Goal: Task Accomplishment & Management: Complete application form

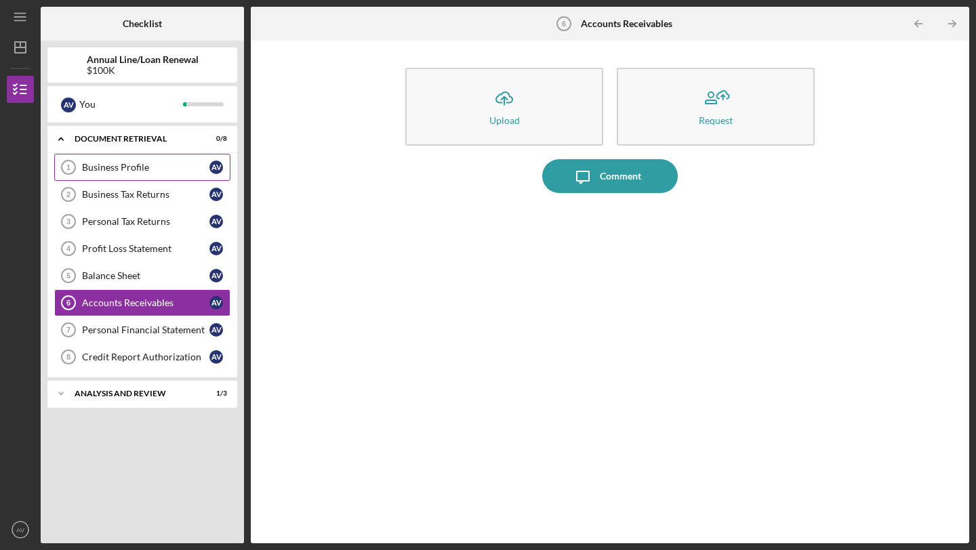
click at [109, 175] on link "Business Profile 1 Business Profile A V" at bounding box center [142, 167] width 176 height 27
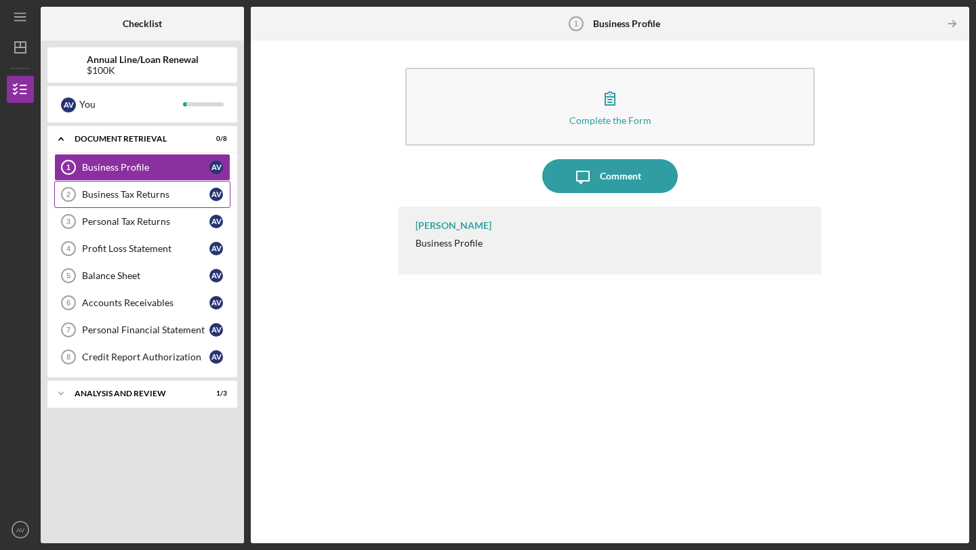
click at [131, 194] on div "Business Tax Returns" at bounding box center [145, 194] width 127 height 11
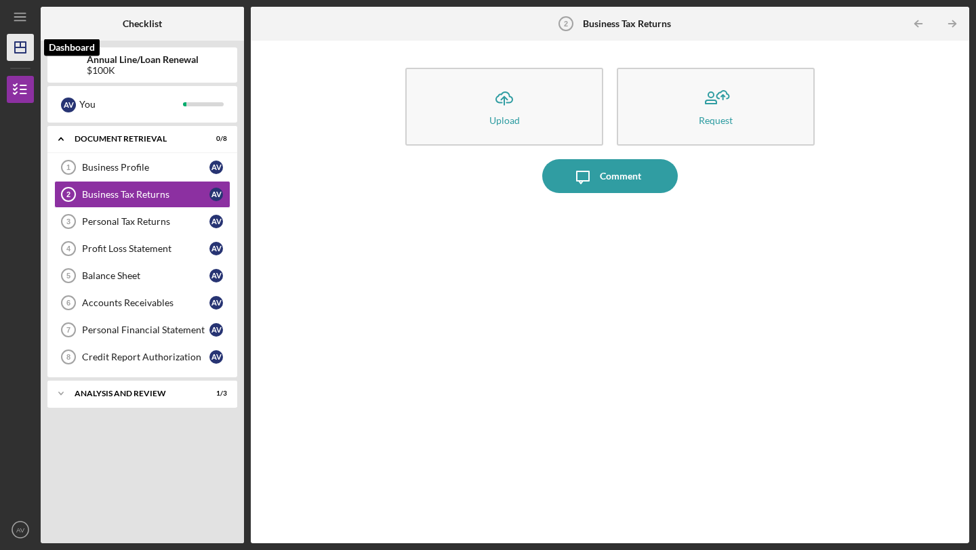
click at [18, 45] on icon "Icon/Dashboard" at bounding box center [20, 47] width 34 height 34
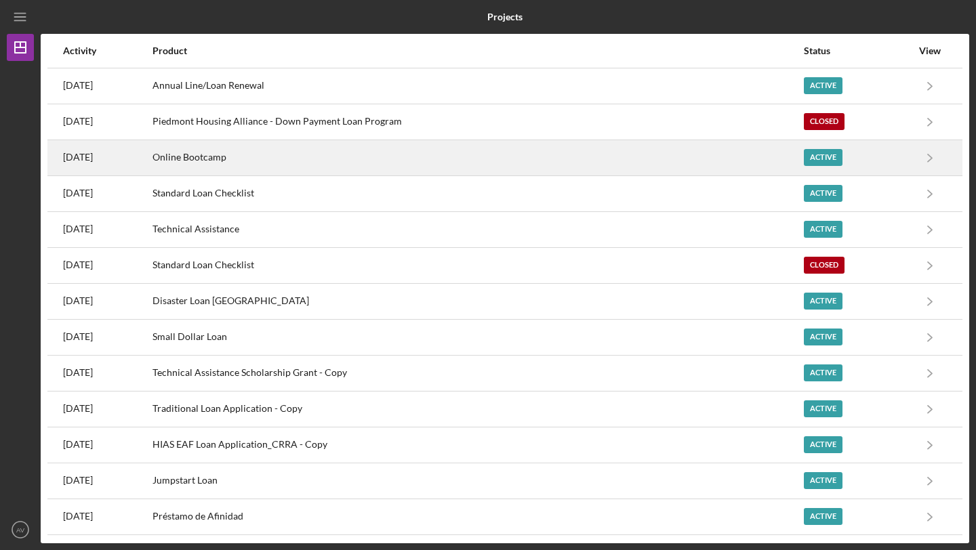
click at [300, 153] on div "Online Bootcamp" at bounding box center [477, 158] width 650 height 34
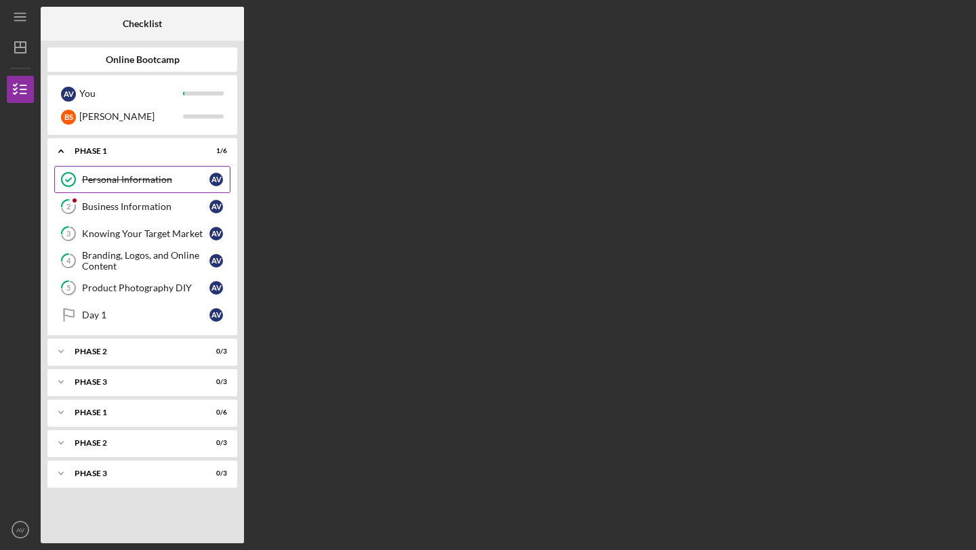
click at [130, 182] on div "Personal Information" at bounding box center [145, 179] width 127 height 11
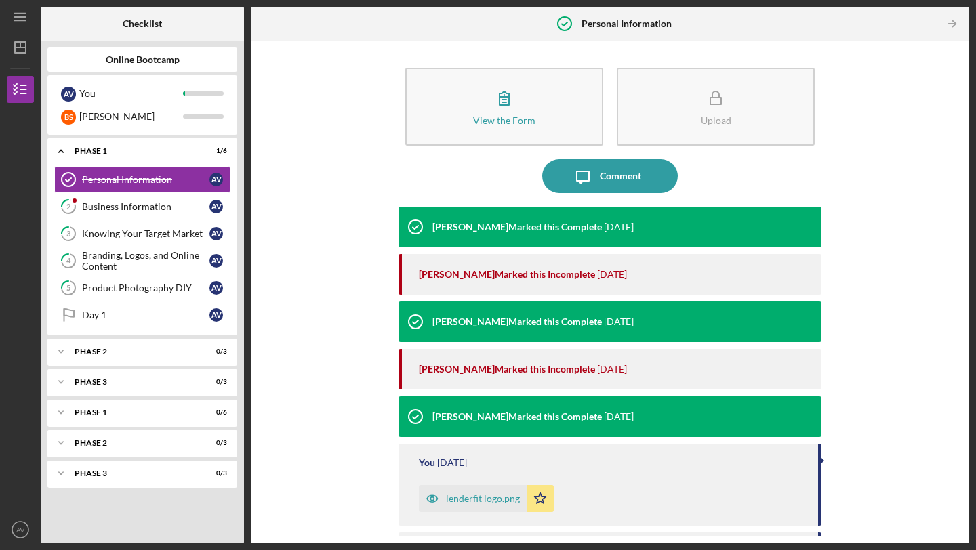
scroll to position [250, 0]
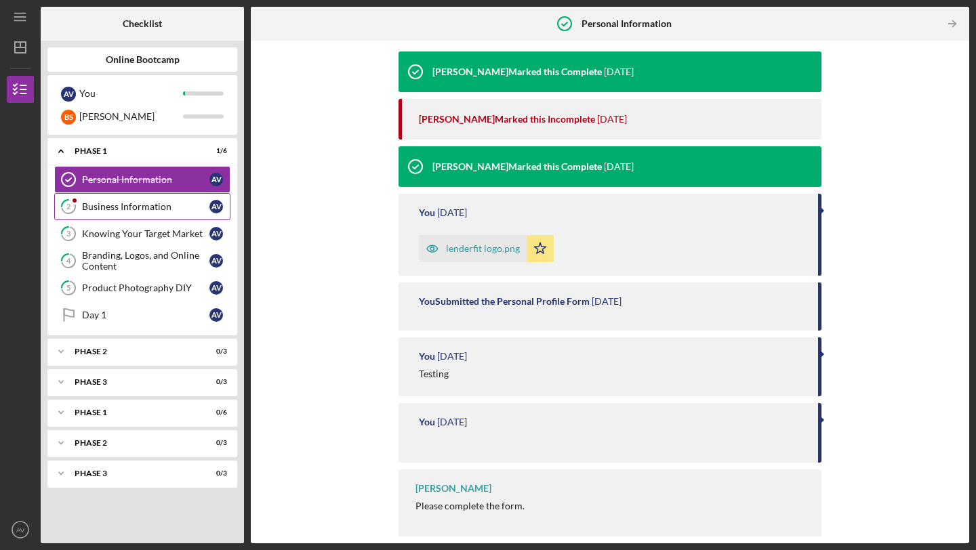
click at [129, 209] on div "Business Information" at bounding box center [145, 206] width 127 height 11
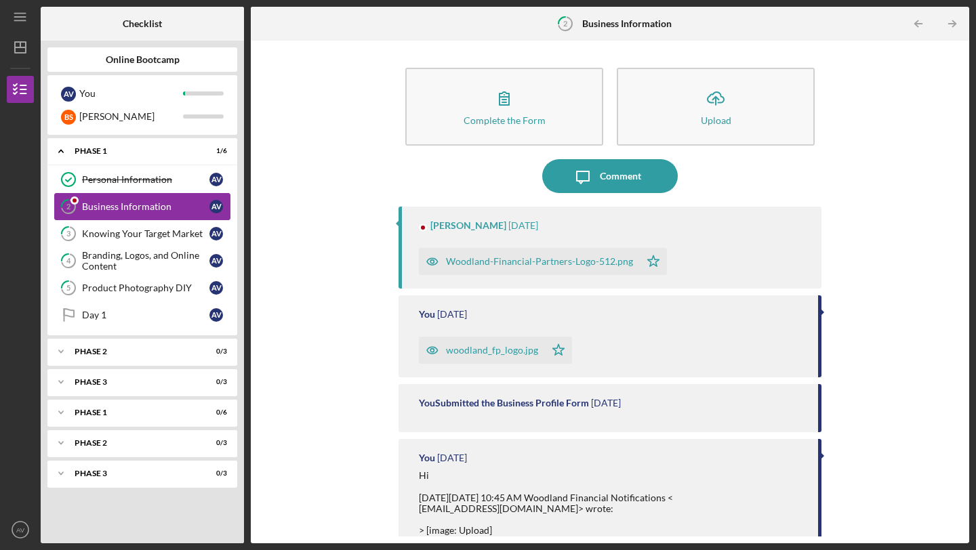
scroll to position [307, 0]
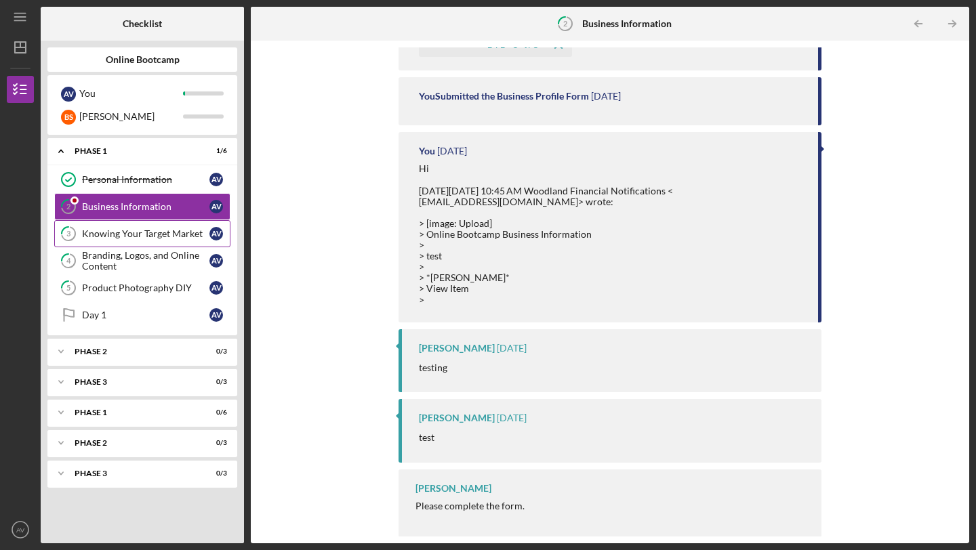
click at [125, 241] on link "3 Knowing Your Target Market A V" at bounding box center [142, 233] width 176 height 27
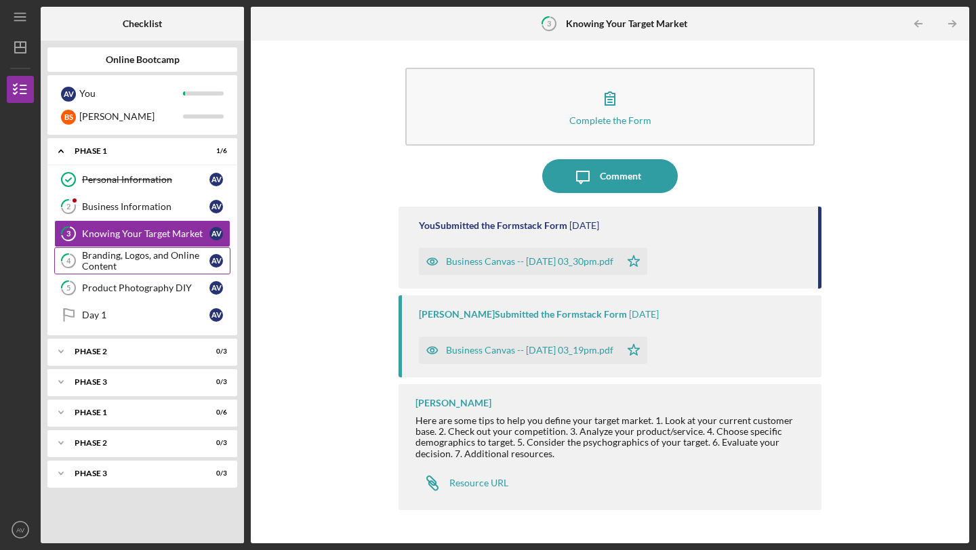
click at [173, 272] on link "4 Branding, Logos, and Online Content A V" at bounding box center [142, 260] width 176 height 27
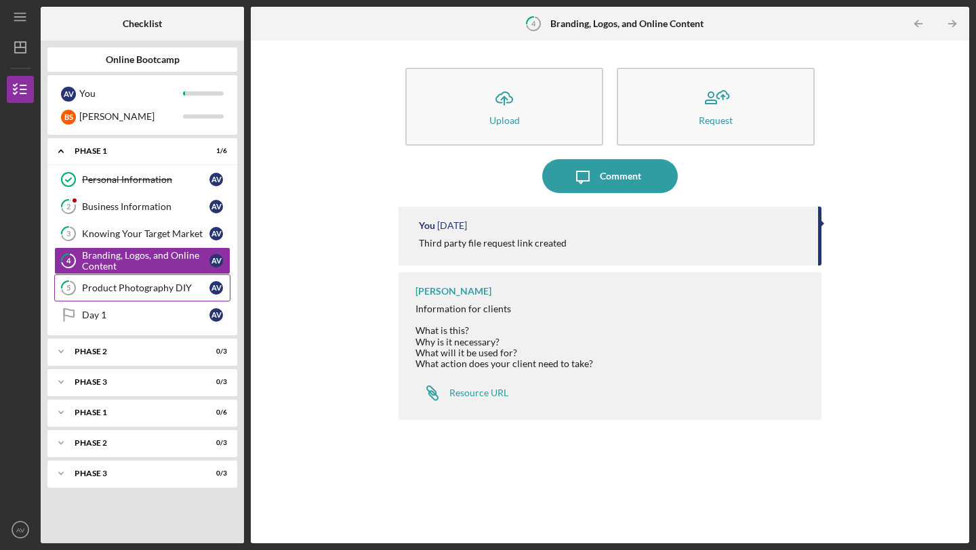
click at [171, 291] on div "Product Photography DIY" at bounding box center [145, 288] width 127 height 11
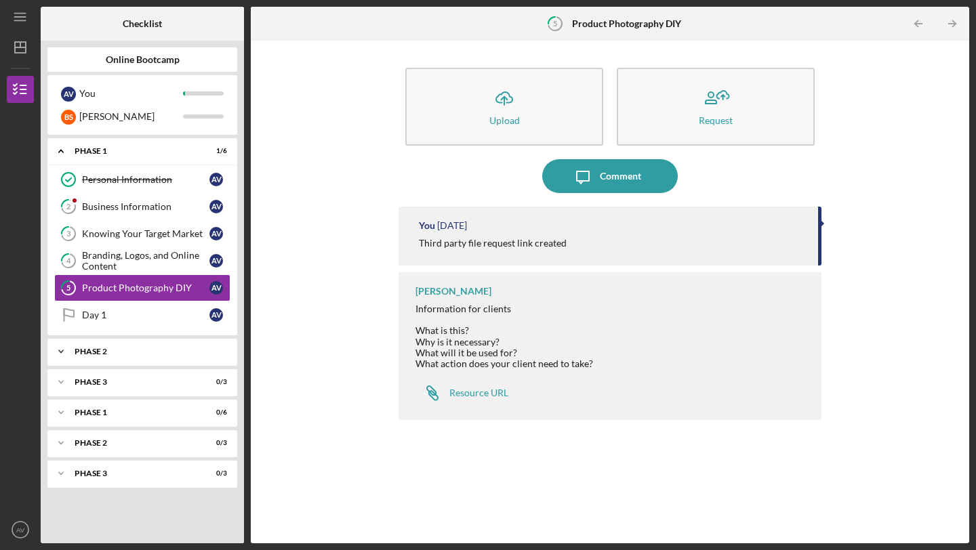
click at [157, 352] on div "Phase 2" at bounding box center [148, 352] width 146 height 8
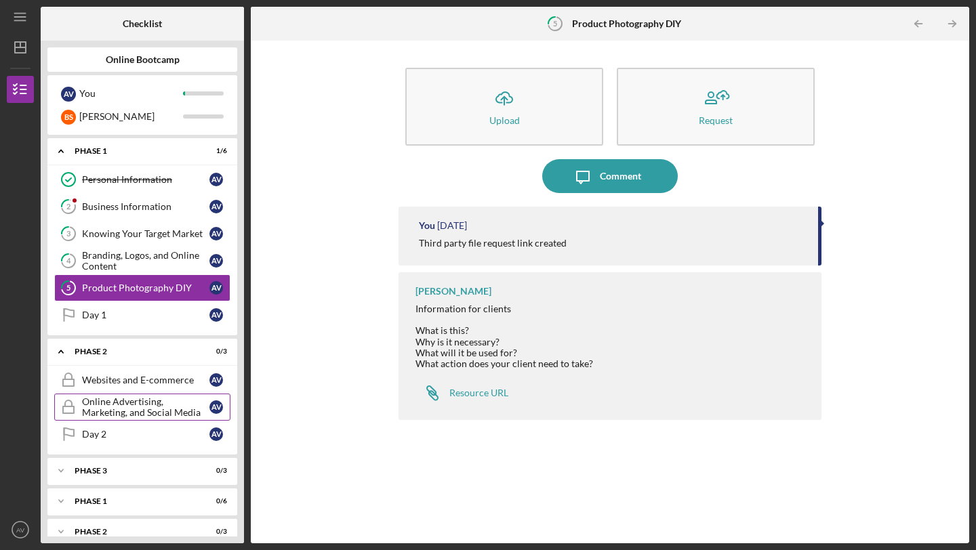
click at [148, 403] on div "Online Advertising, Marketing, and Social Media" at bounding box center [145, 407] width 127 height 22
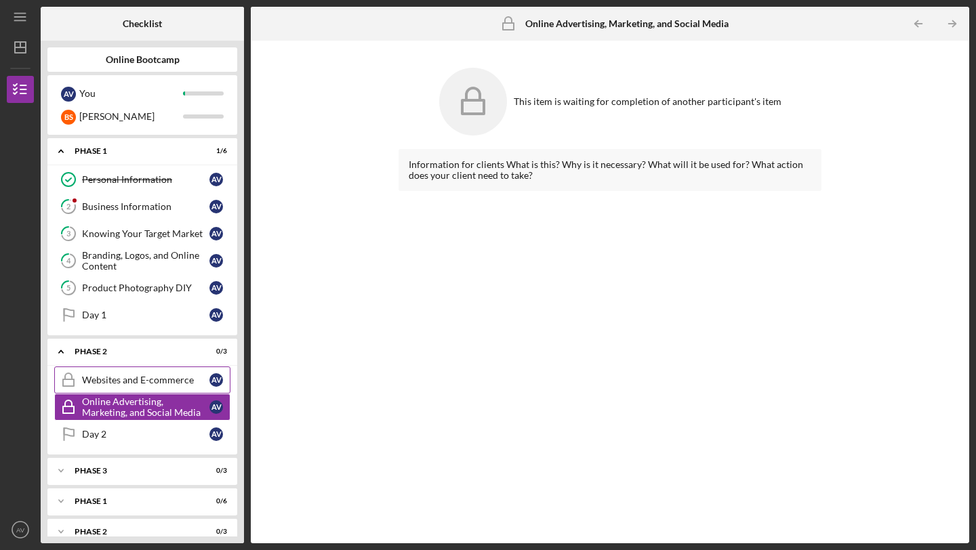
click at [149, 382] on div "Websites and E-commerce" at bounding box center [145, 380] width 127 height 11
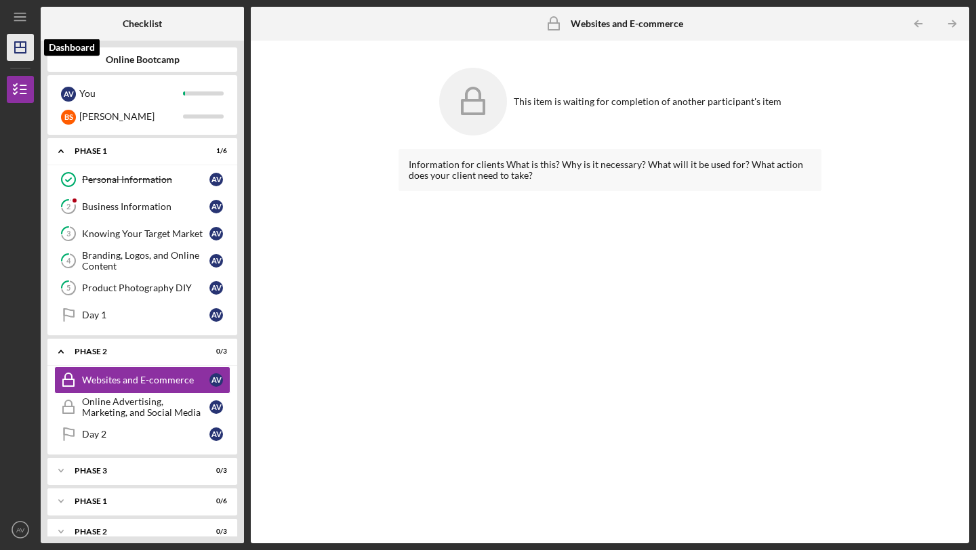
click at [18, 51] on icon "Icon/Dashboard" at bounding box center [20, 47] width 34 height 34
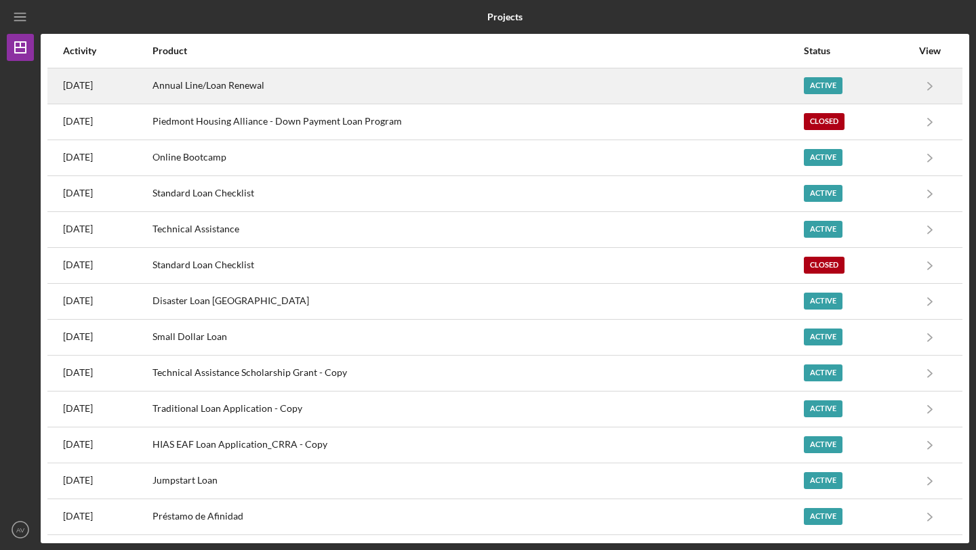
click at [270, 92] on div "Annual Line/Loan Renewal" at bounding box center [477, 86] width 650 height 34
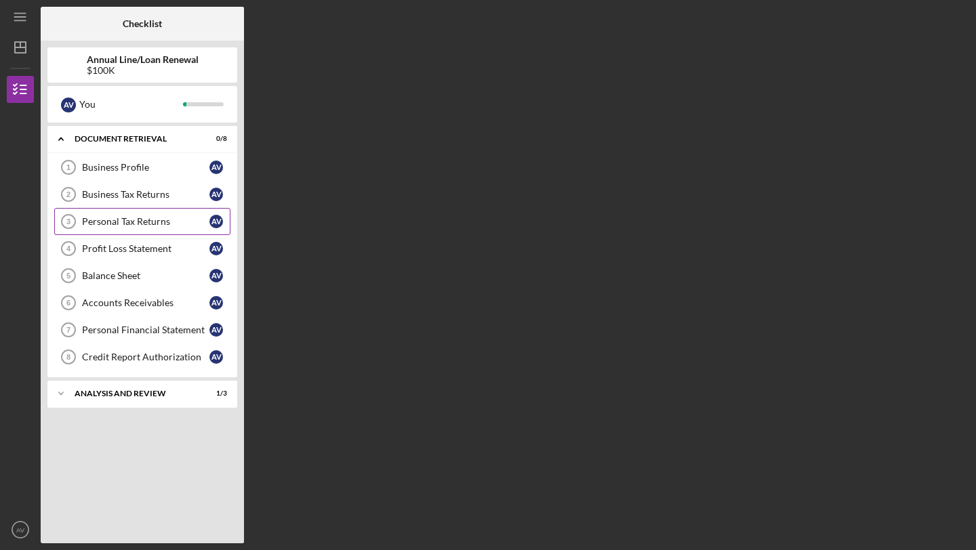
click at [131, 222] on div "Personal Tax Returns" at bounding box center [145, 221] width 127 height 11
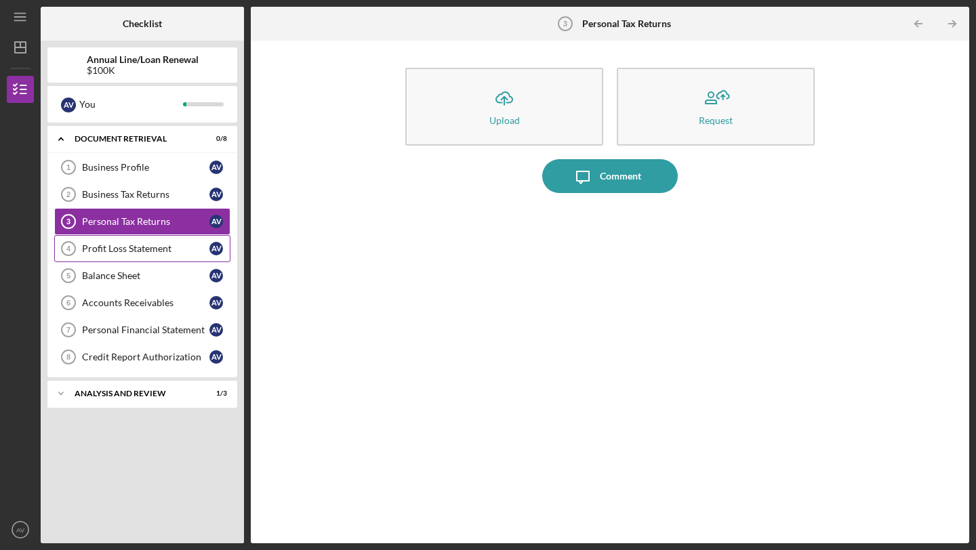
click at [131, 251] on div "Profit Loss Statement" at bounding box center [145, 248] width 127 height 11
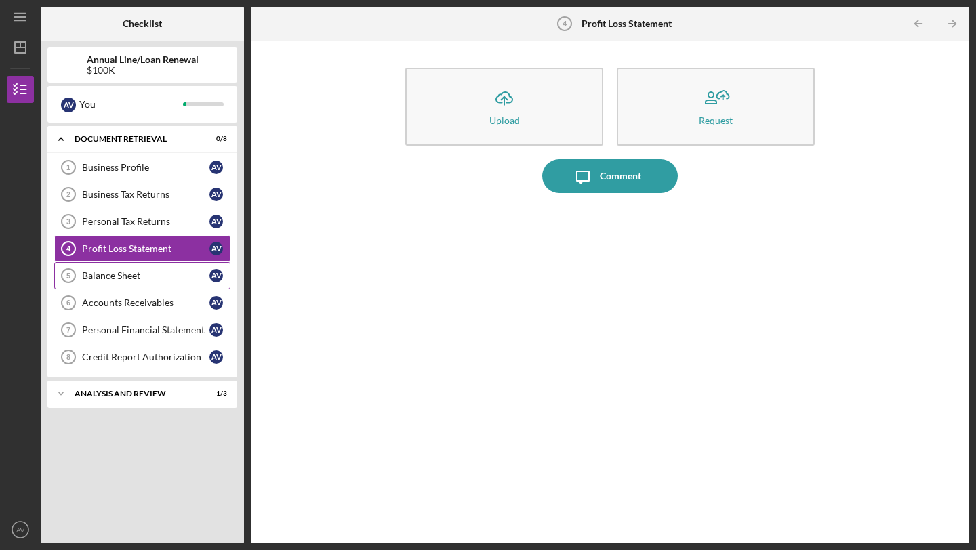
click at [131, 276] on div "Balance Sheet" at bounding box center [145, 275] width 127 height 11
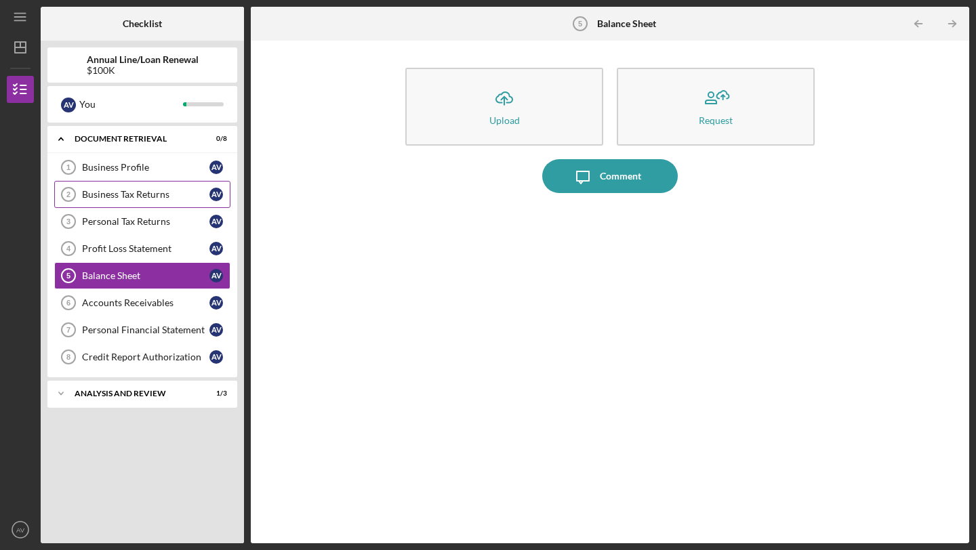
click at [140, 190] on div "Business Tax Returns" at bounding box center [145, 194] width 127 height 11
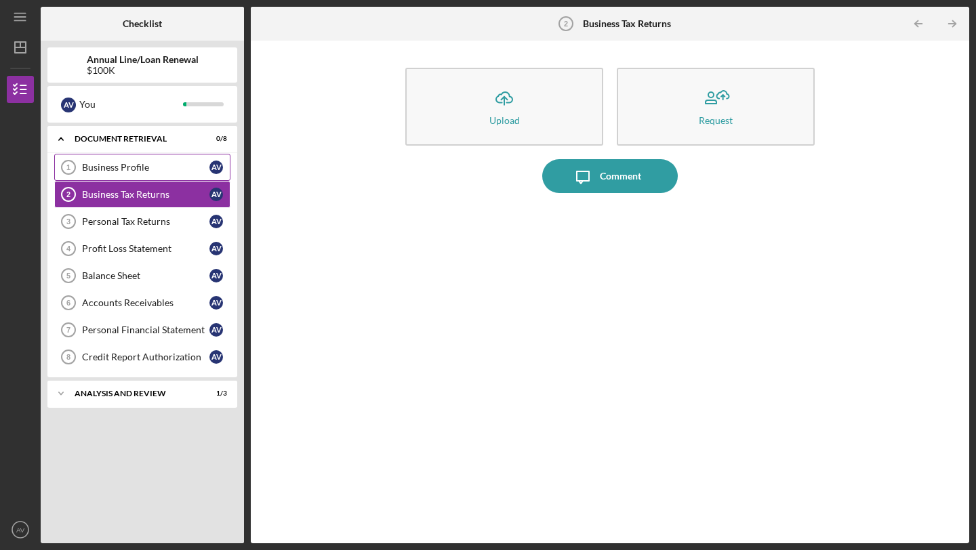
click at [144, 172] on div "Business Profile" at bounding box center [145, 167] width 127 height 11
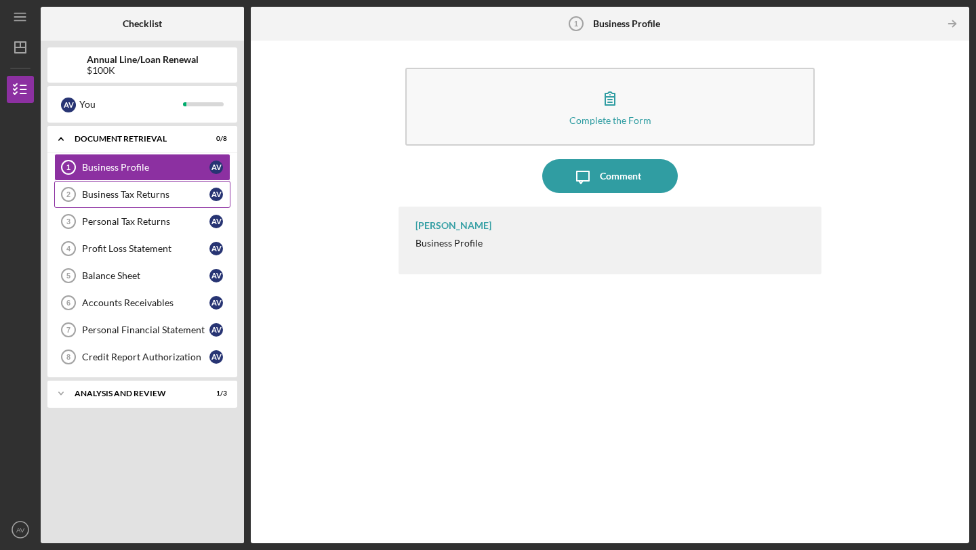
click at [141, 197] on div "Business Tax Returns" at bounding box center [145, 194] width 127 height 11
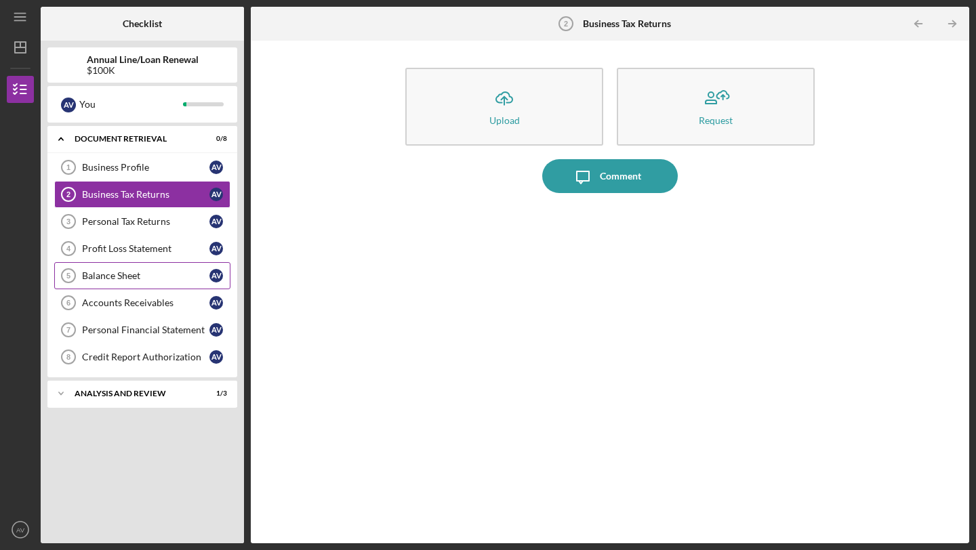
click at [113, 265] on link "Balance Sheet 5 Balance Sheet A V" at bounding box center [142, 275] width 176 height 27
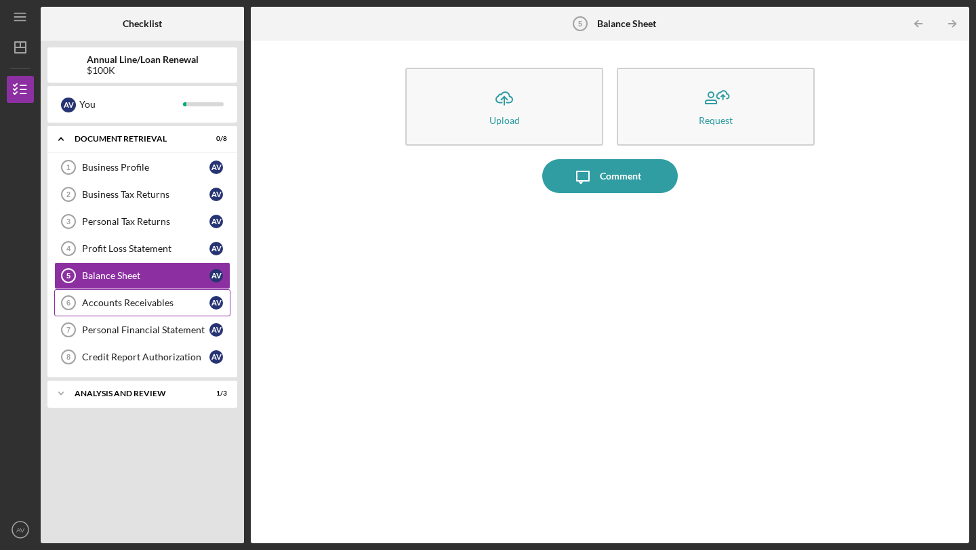
click at [117, 304] on div "Accounts Receivables" at bounding box center [145, 303] width 127 height 11
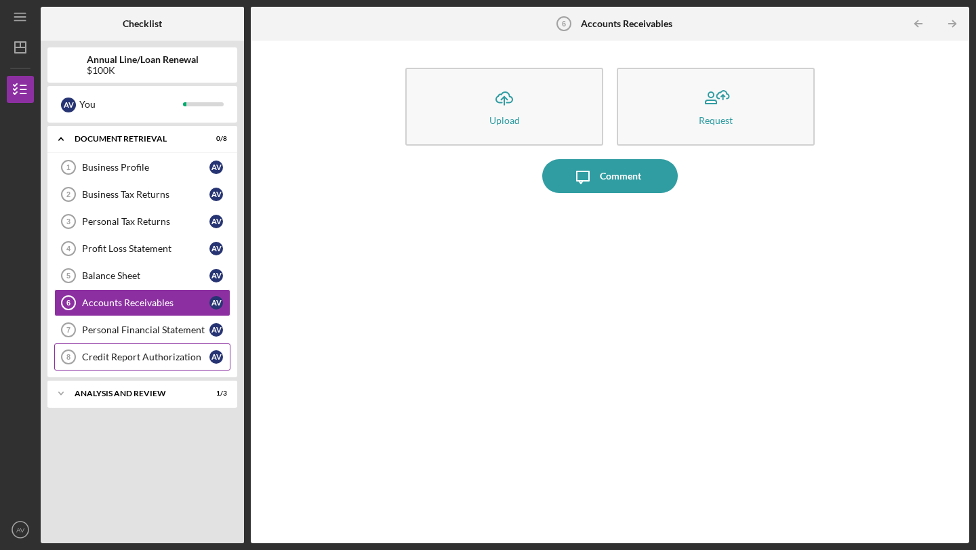
click at [129, 348] on link "Credit Report Authorization 8 Credit Report Authorization A V" at bounding box center [142, 357] width 176 height 27
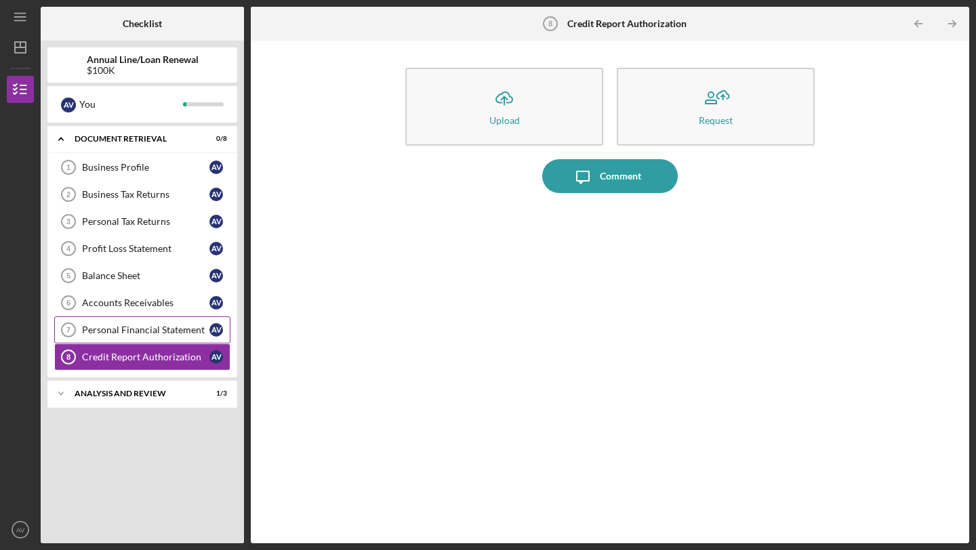
click at [129, 336] on link "Personal Financial Statement 7 Personal Financial Statement A V" at bounding box center [142, 329] width 176 height 27
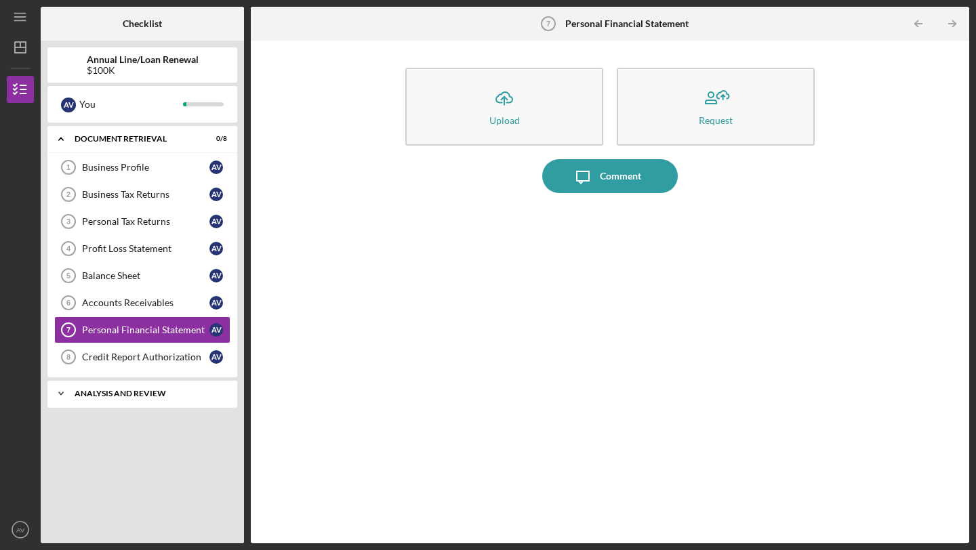
click at [102, 395] on div "Analysis and Review" at bounding box center [148, 394] width 146 height 8
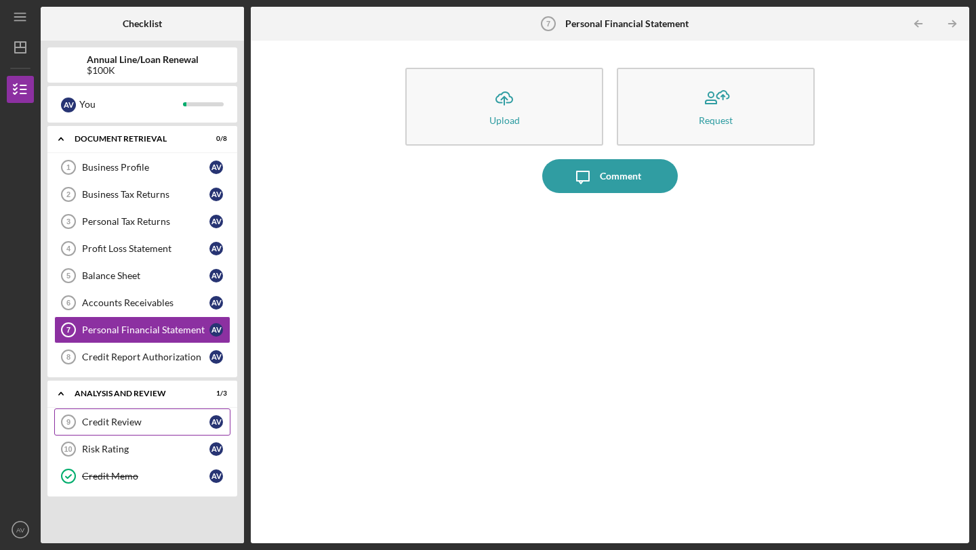
click at [108, 422] on div "Credit Review" at bounding box center [145, 422] width 127 height 11
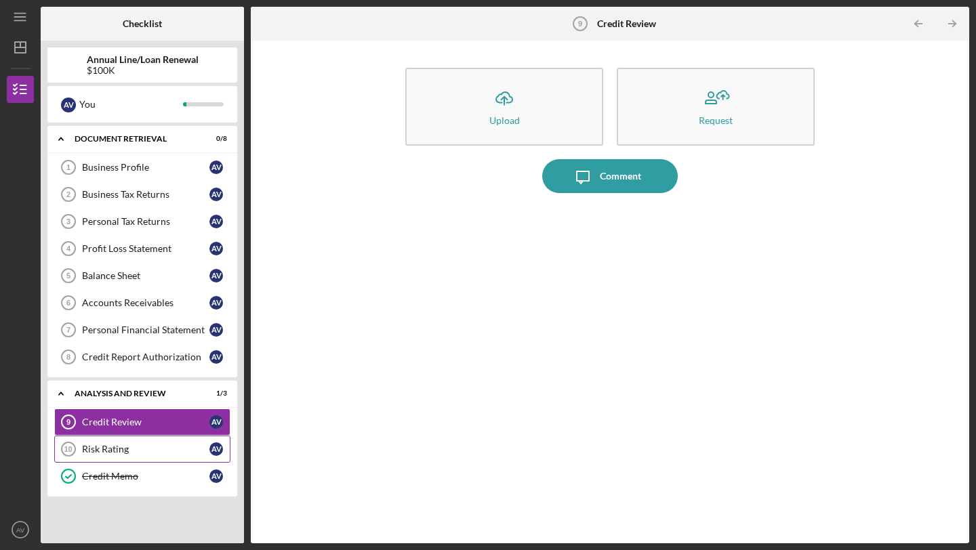
click at [112, 449] on div "Risk Rating" at bounding box center [145, 449] width 127 height 11
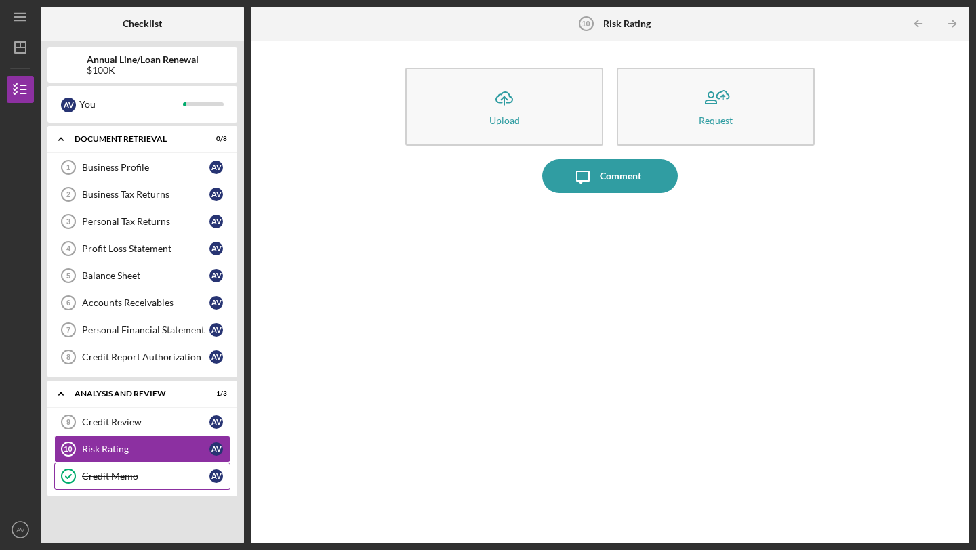
click at [112, 468] on link "Credit Memo Credit Memo A V" at bounding box center [142, 476] width 176 height 27
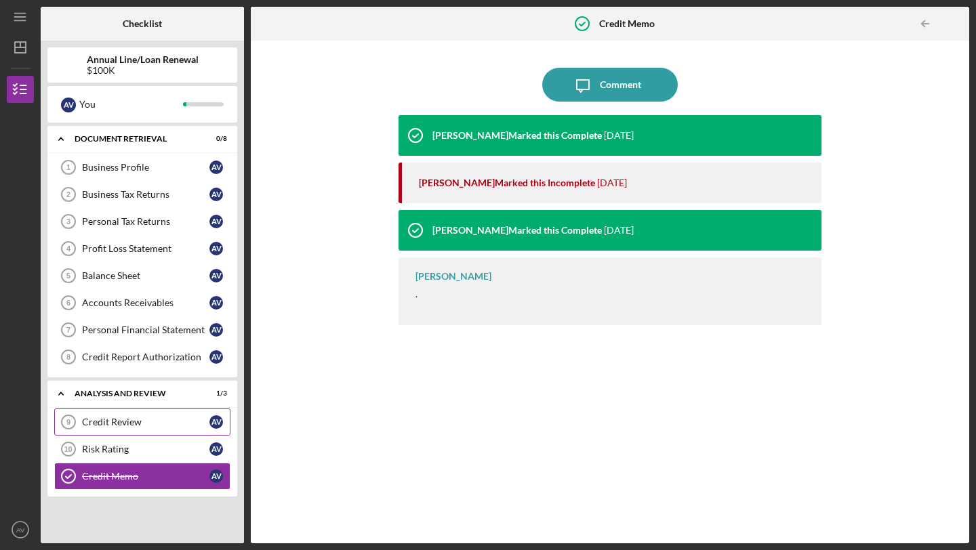
click at [119, 433] on link "Credit Review 9 Credit Review A V" at bounding box center [142, 422] width 176 height 27
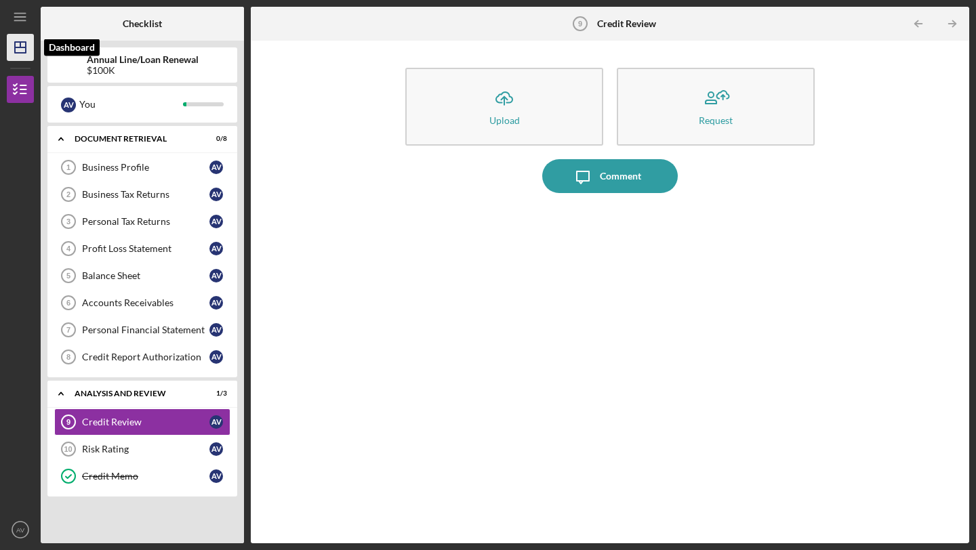
click at [24, 43] on icon "Icon/Dashboard" at bounding box center [20, 47] width 34 height 34
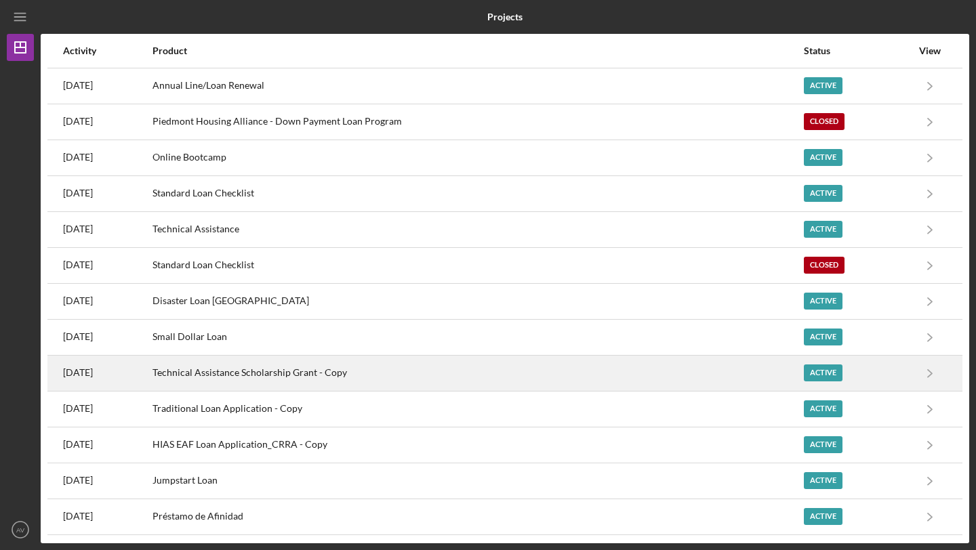
click at [560, 382] on div "Technical Assistance Scholarship Grant - Copy" at bounding box center [477, 373] width 650 height 34
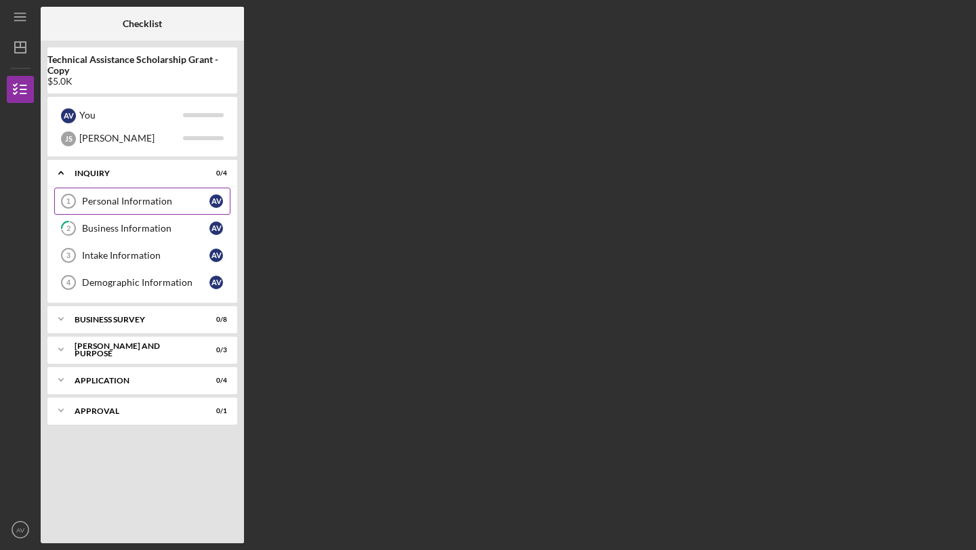
click at [104, 201] on div "Personal Information" at bounding box center [145, 201] width 127 height 11
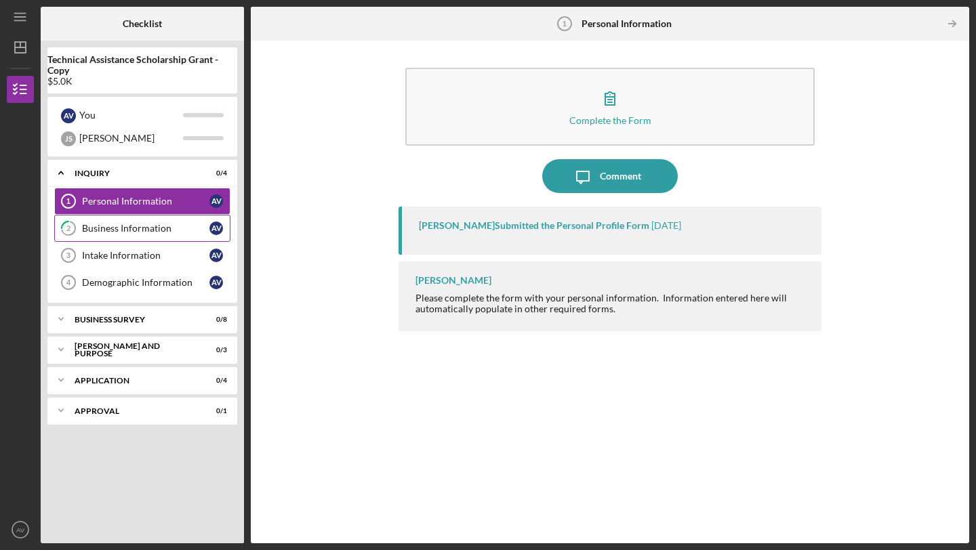
click at [138, 225] on div "Business Information" at bounding box center [145, 228] width 127 height 11
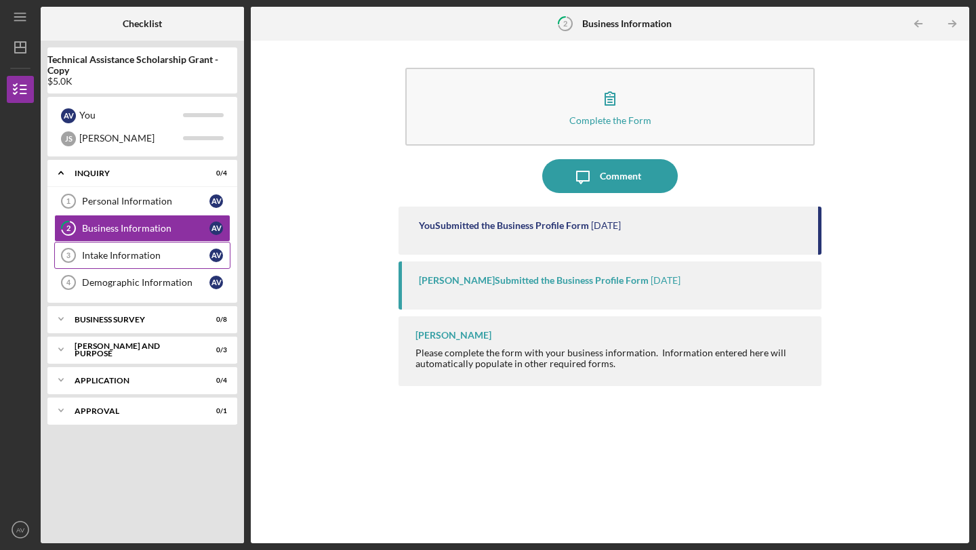
click at [137, 257] on div "Intake Information" at bounding box center [145, 255] width 127 height 11
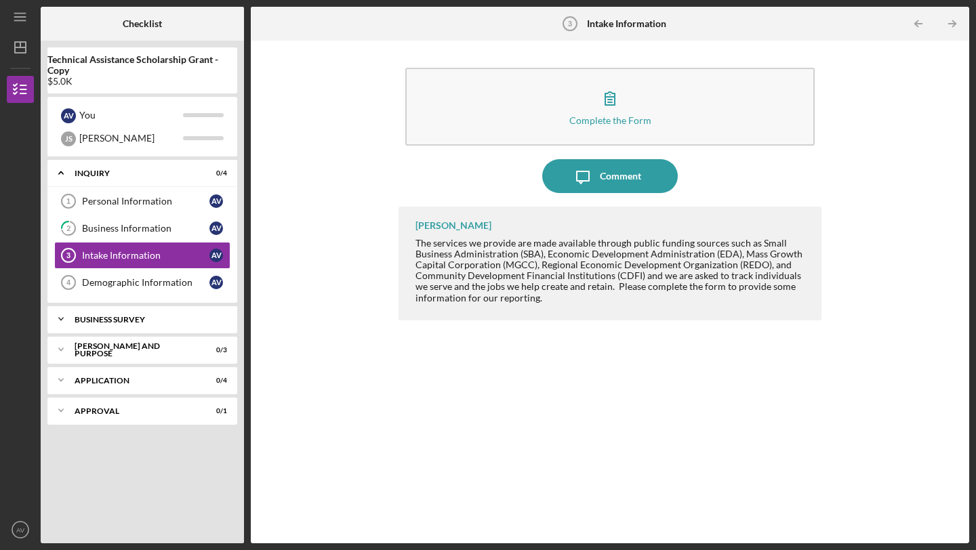
click at [140, 325] on div "Icon/Expander Business Survey 0 / 8" at bounding box center [142, 319] width 190 height 27
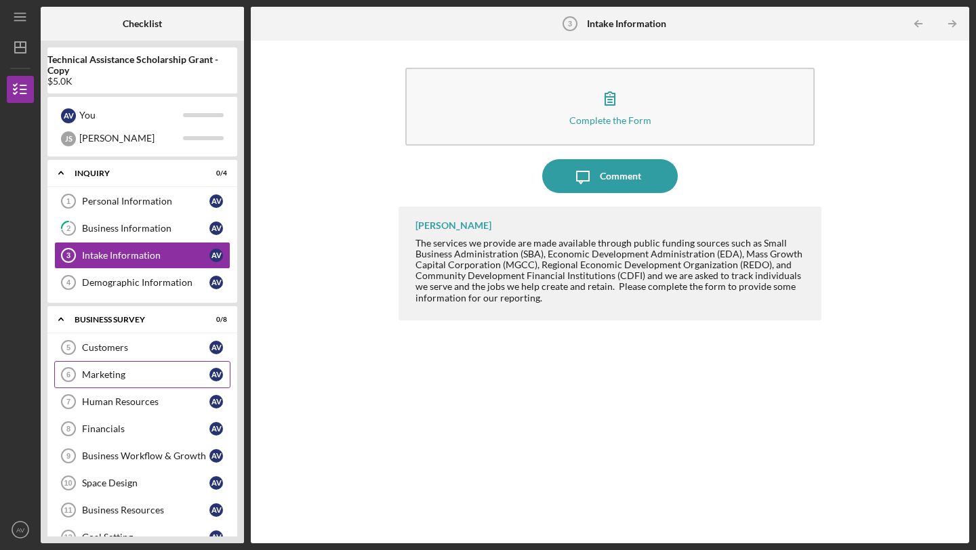
click at [111, 382] on link "Marketing 6 Marketing A V" at bounding box center [142, 374] width 176 height 27
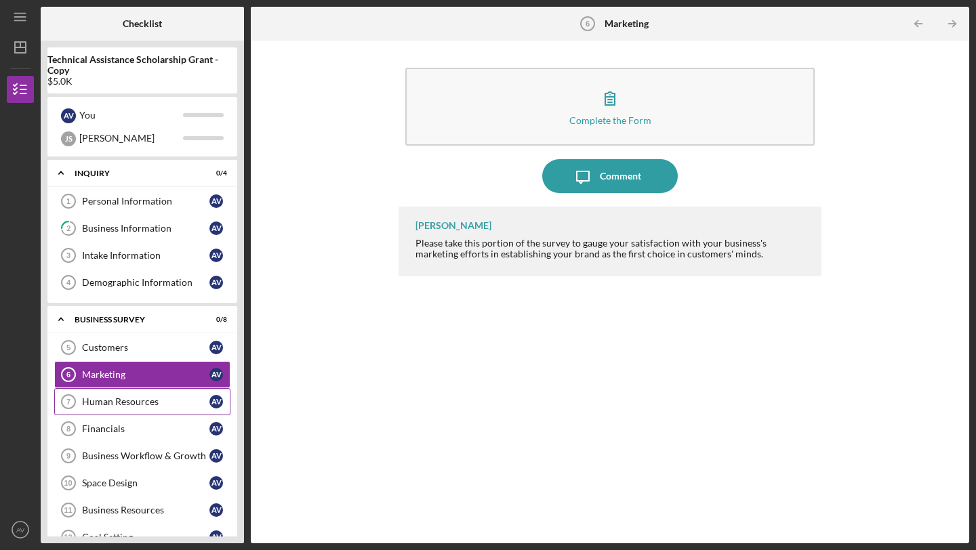
click at [117, 407] on div "Human Resources" at bounding box center [145, 401] width 127 height 11
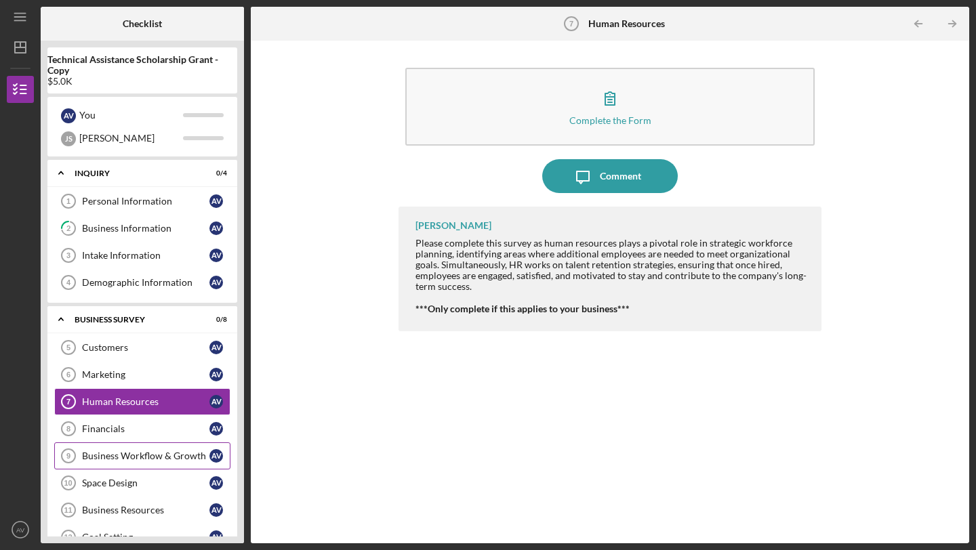
click at [122, 460] on div "Business Workflow & Growth" at bounding box center [145, 456] width 127 height 11
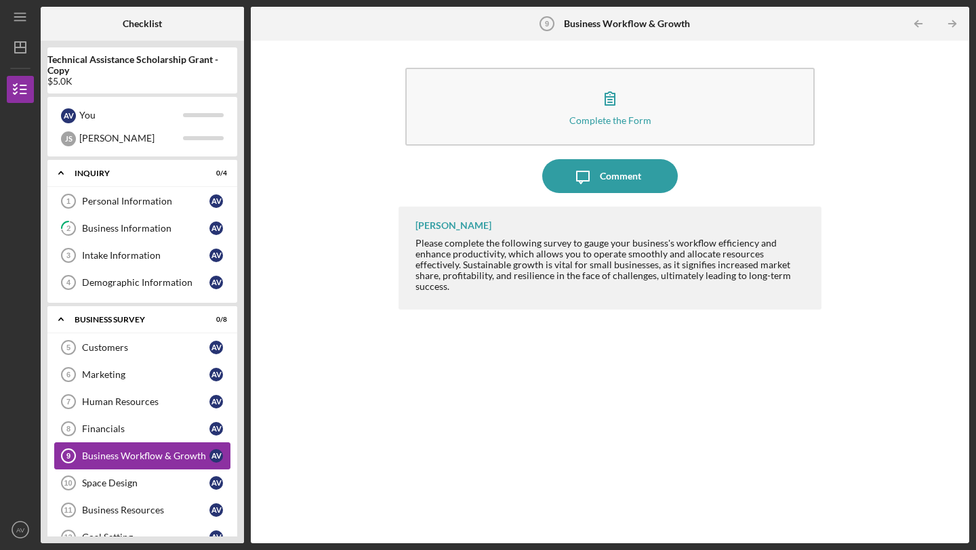
scroll to position [119, 0]
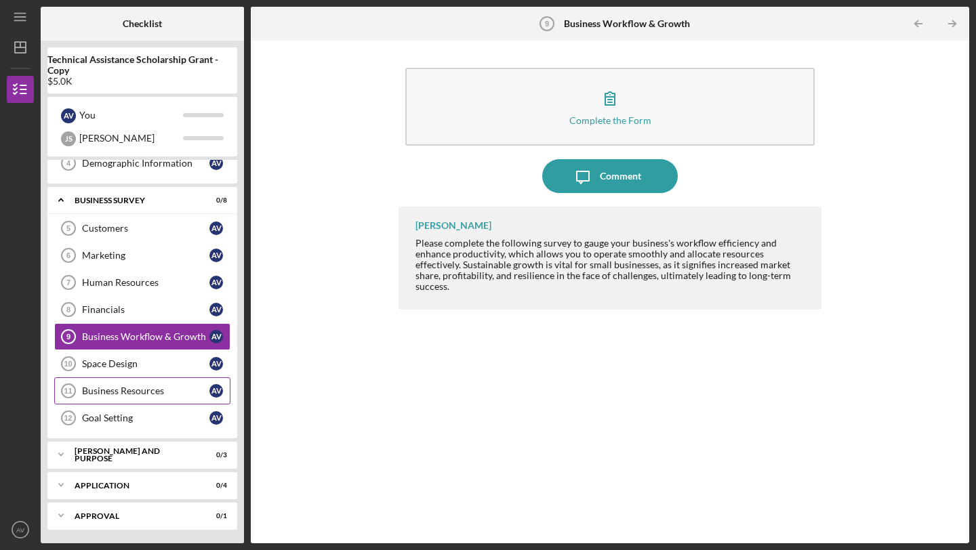
click at [123, 403] on link "Business Resources 11 Business Resources A V" at bounding box center [142, 390] width 176 height 27
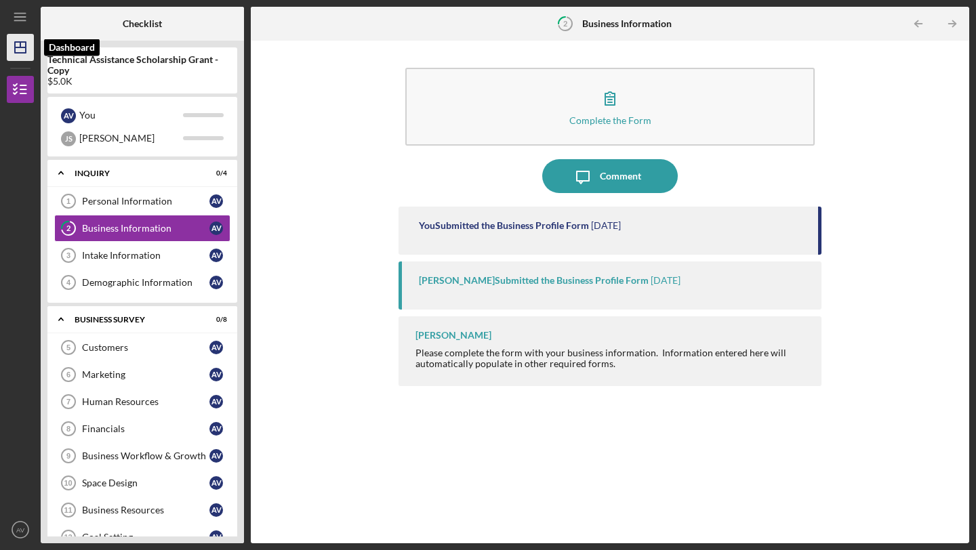
click at [18, 45] on icon "Icon/Dashboard" at bounding box center [20, 47] width 34 height 34
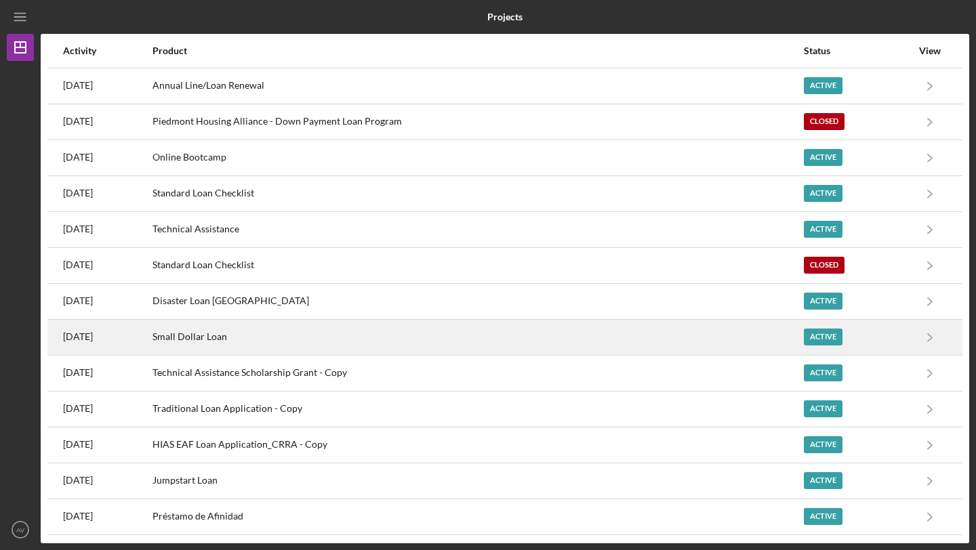
scroll to position [142, 0]
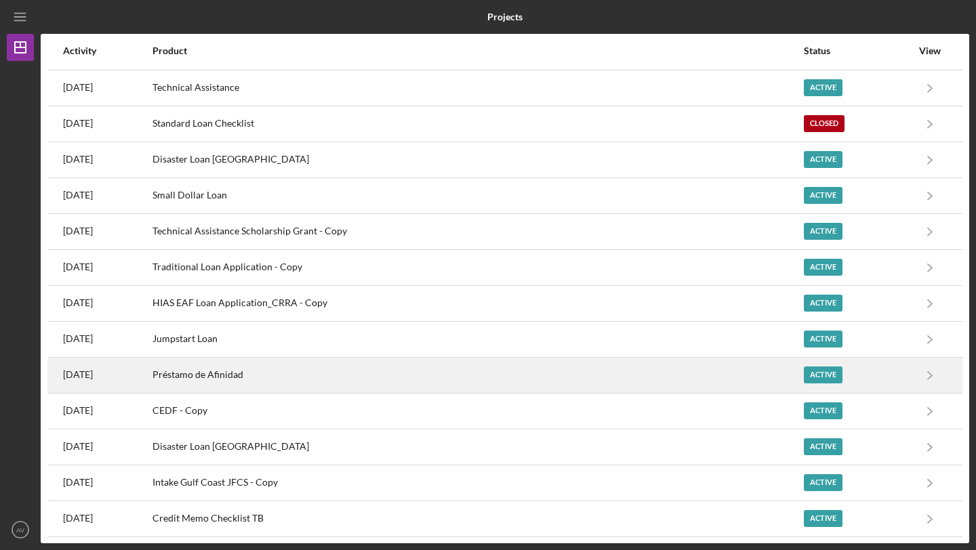
click at [305, 390] on div "Préstamo de Afinidad" at bounding box center [477, 375] width 650 height 34
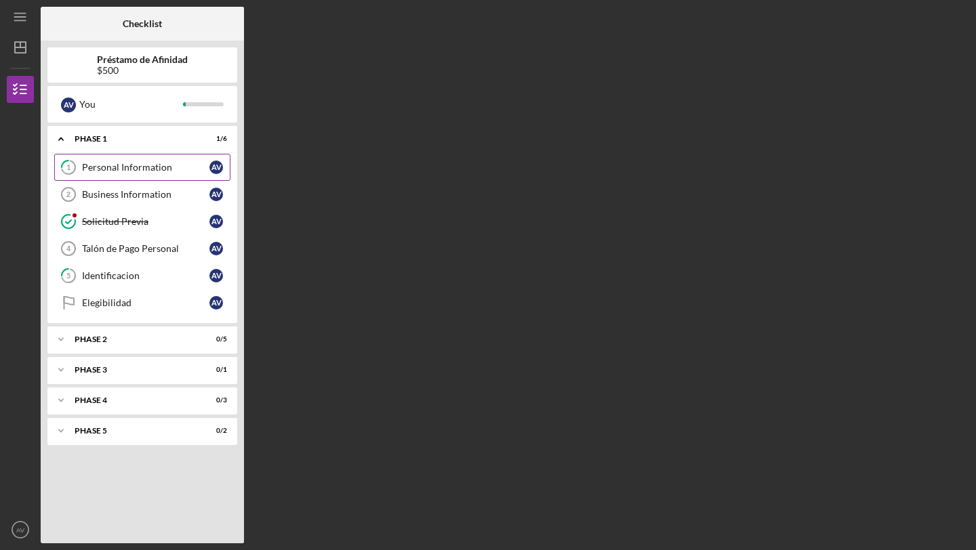
click at [149, 173] on link "1 Personal Information A V" at bounding box center [142, 167] width 176 height 27
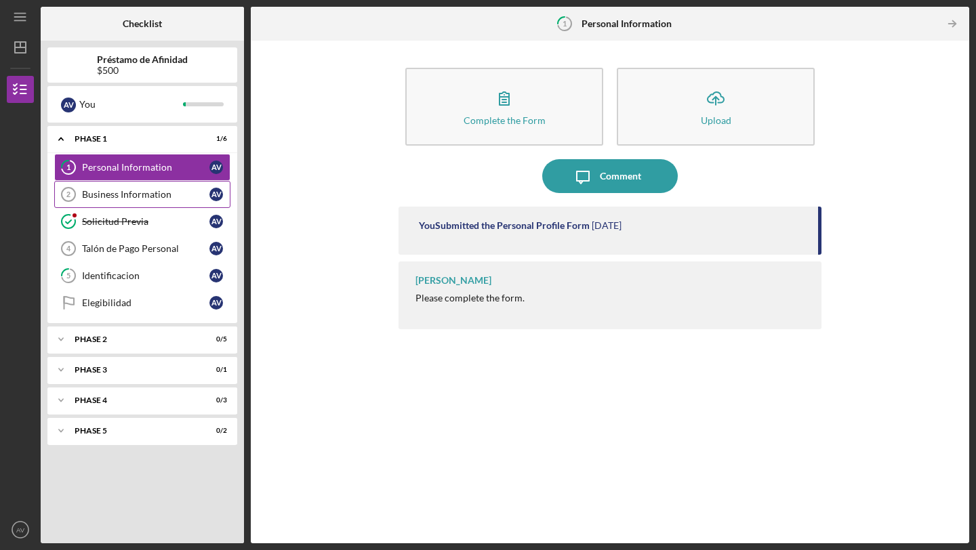
click at [149, 201] on link "Business Information 2 Business Information A V" at bounding box center [142, 194] width 176 height 27
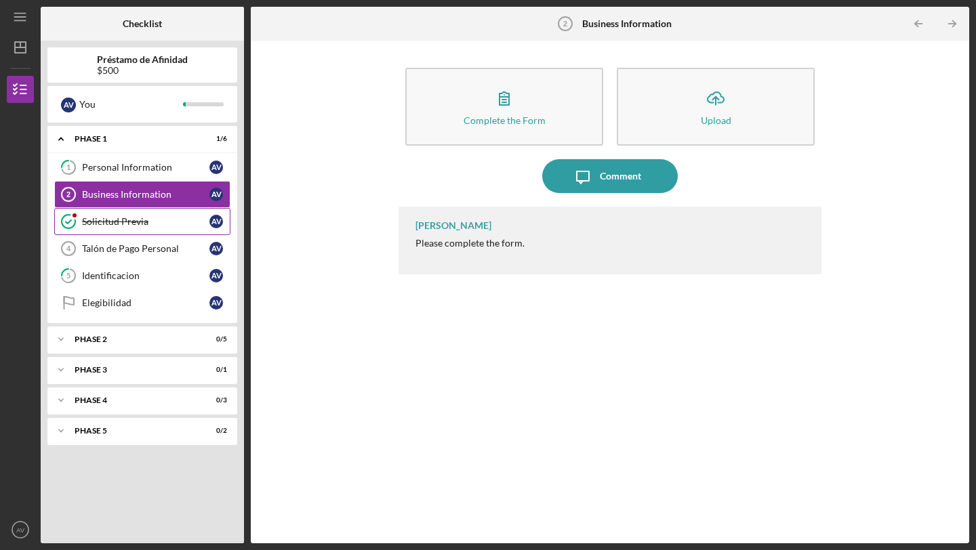
click at [150, 232] on link "Solicitud Previa Solicitud Previa A V" at bounding box center [142, 221] width 176 height 27
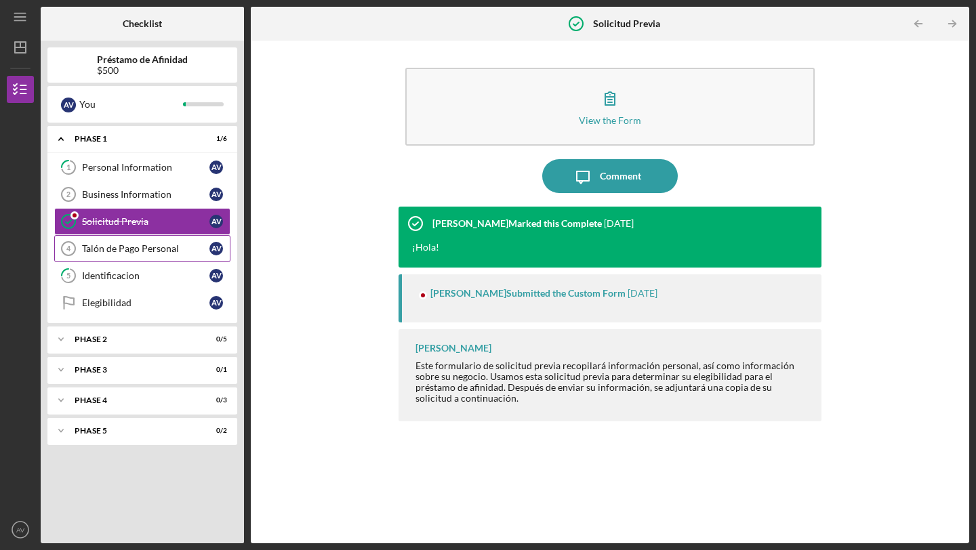
click at [154, 260] on link "Talón de Pago Personal 4 Talón de Pago Personal A V" at bounding box center [142, 248] width 176 height 27
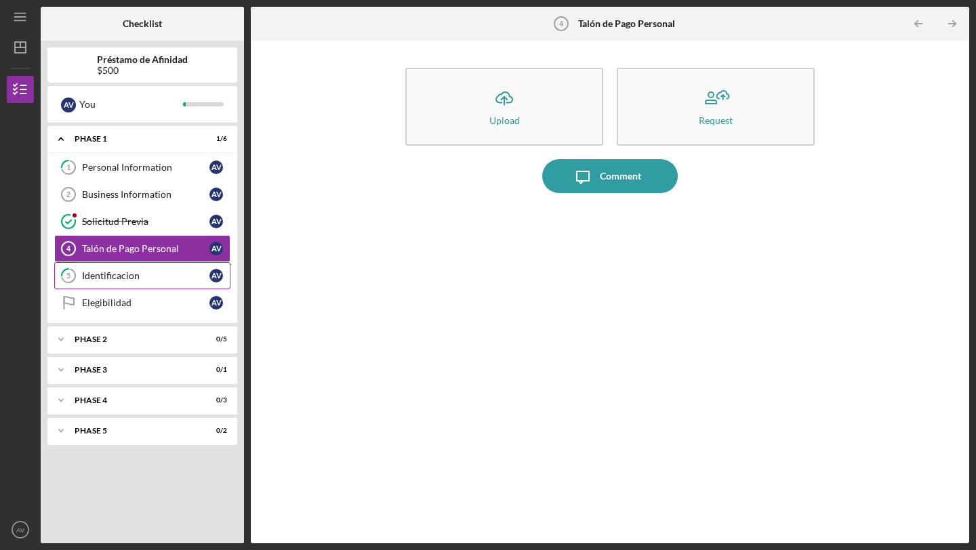
click at [151, 283] on link "5 Identificacion A V" at bounding box center [142, 275] width 176 height 27
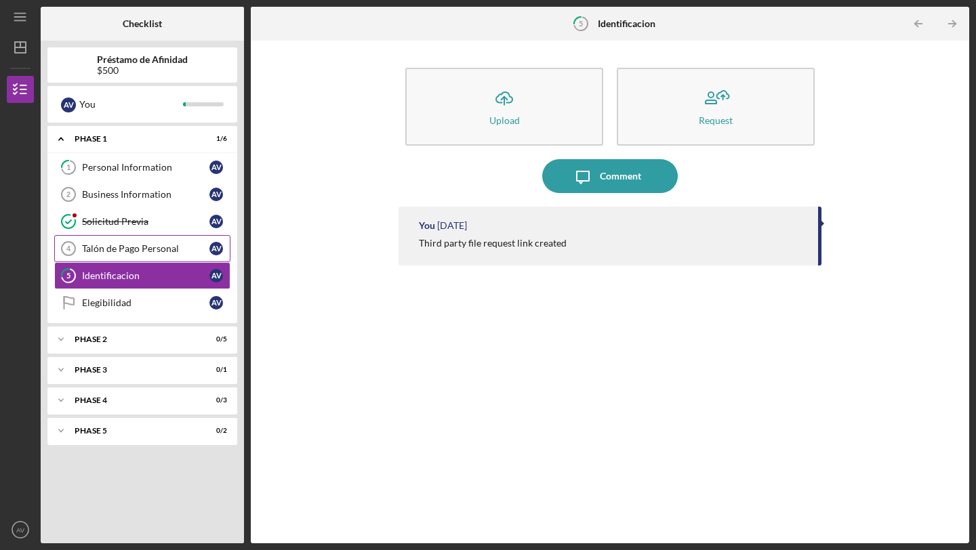
click at [149, 257] on link "Talón de Pago Personal 4 Talón de Pago Personal A V" at bounding box center [142, 248] width 176 height 27
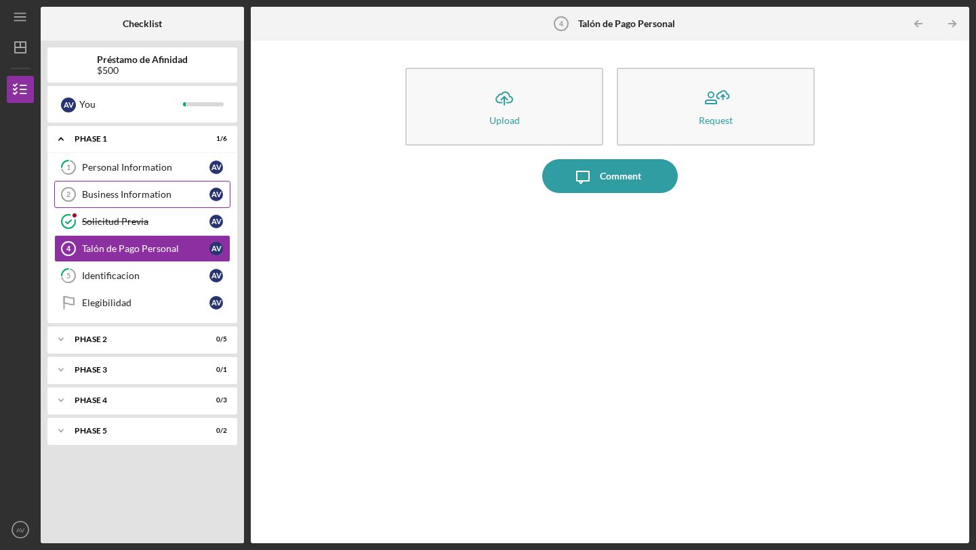
click at [142, 195] on div "Business Information" at bounding box center [145, 194] width 127 height 11
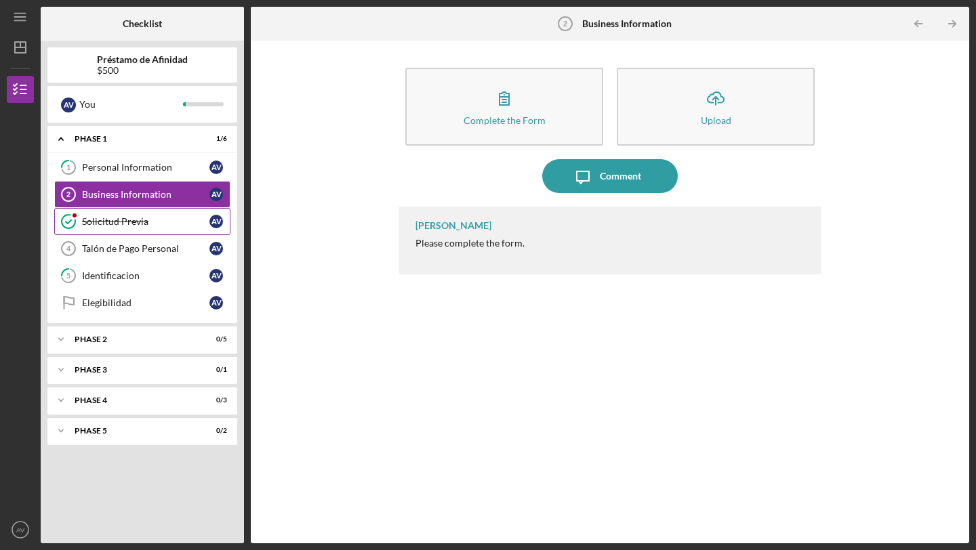
click at [142, 222] on div "Solicitud Previa" at bounding box center [145, 221] width 127 height 11
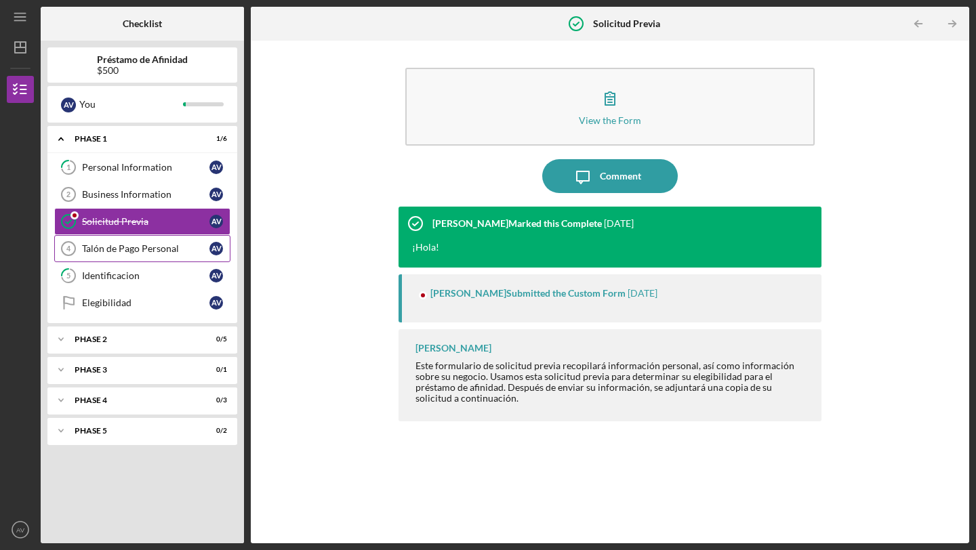
click at [138, 256] on link "Talón de Pago Personal 4 Talón de Pago Personal A V" at bounding box center [142, 248] width 176 height 27
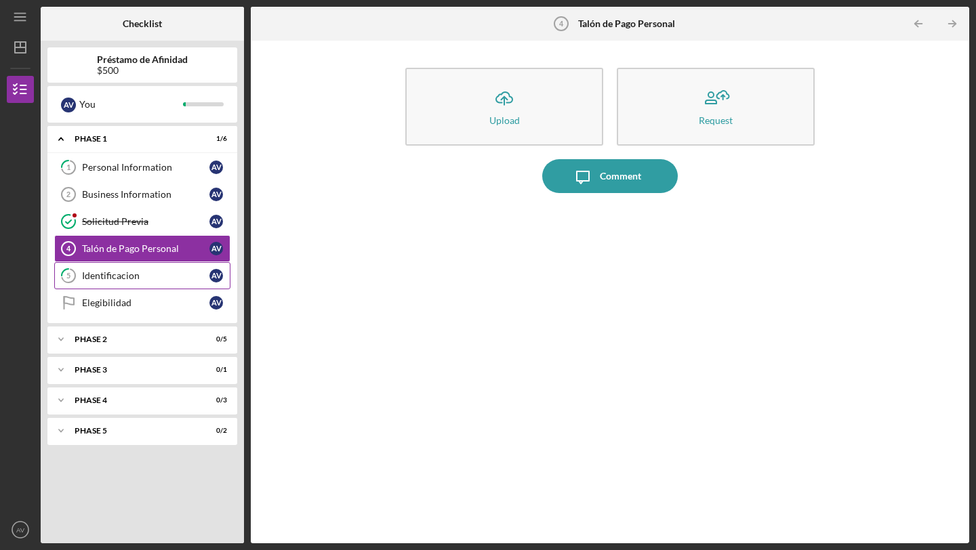
click at [141, 280] on div "Identificacion" at bounding box center [145, 275] width 127 height 11
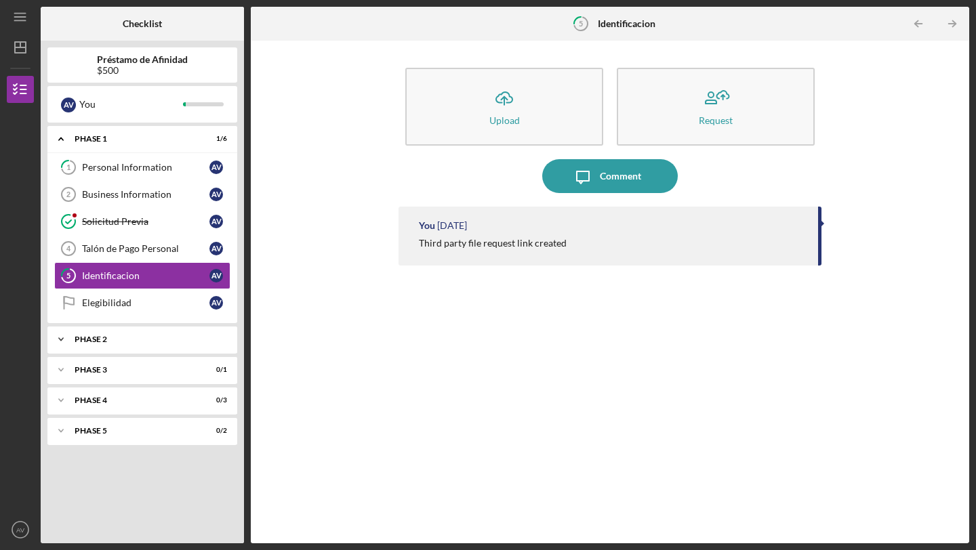
click at [136, 333] on div "Icon/Expander Phase 2 0 / 5" at bounding box center [142, 339] width 190 height 27
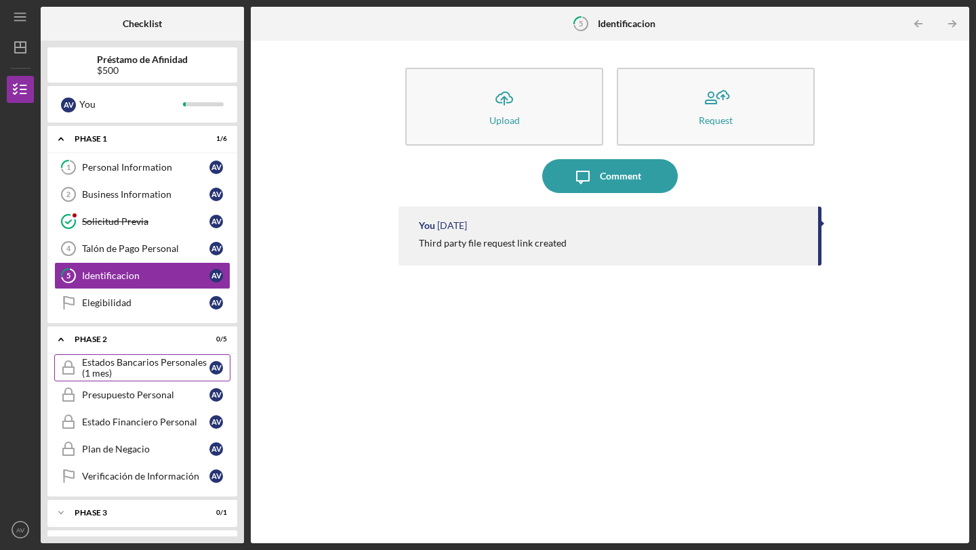
click at [123, 360] on div "Estados Bancarios Personales (1 mes)" at bounding box center [145, 368] width 127 height 22
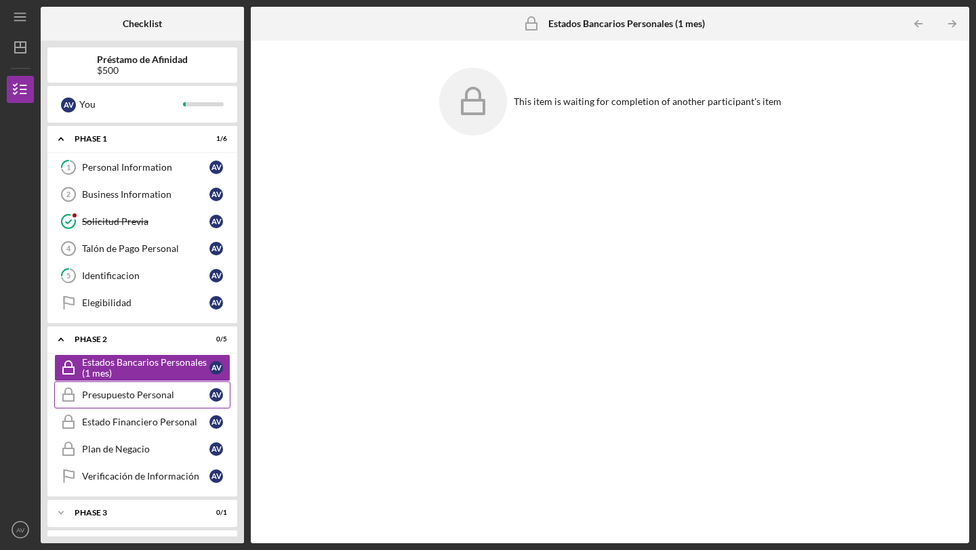
click at [126, 392] on div "Presupuesto Personal" at bounding box center [145, 395] width 127 height 11
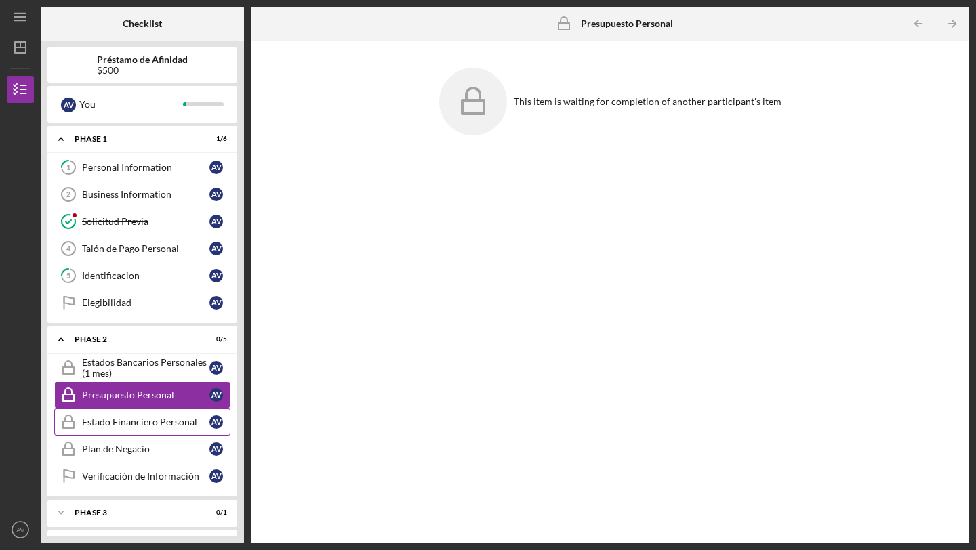
click at [126, 420] on div "Estado Financiero Personal" at bounding box center [145, 422] width 127 height 11
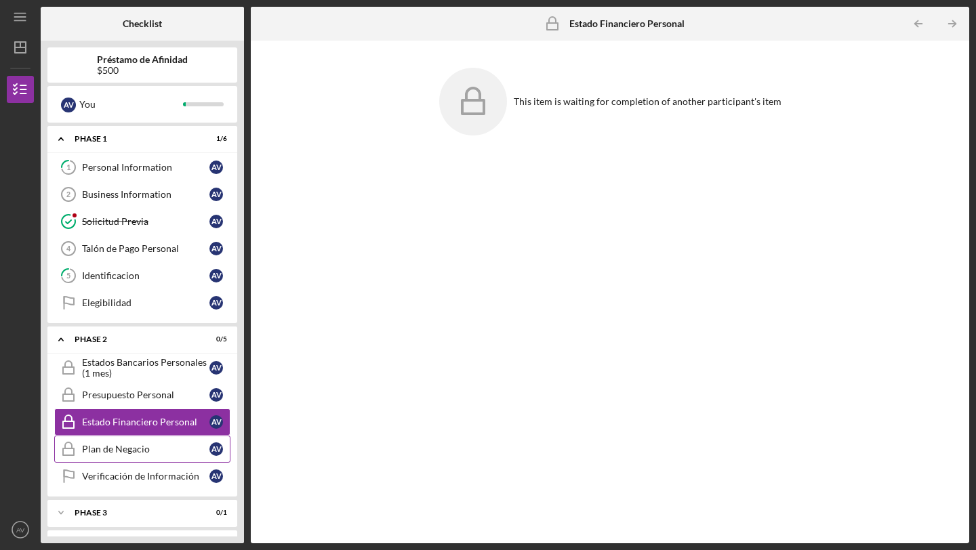
click at [128, 441] on link "Plan de Negacio Plan de Negacio A V" at bounding box center [142, 449] width 176 height 27
